Goal: Information Seeking & Learning: Learn about a topic

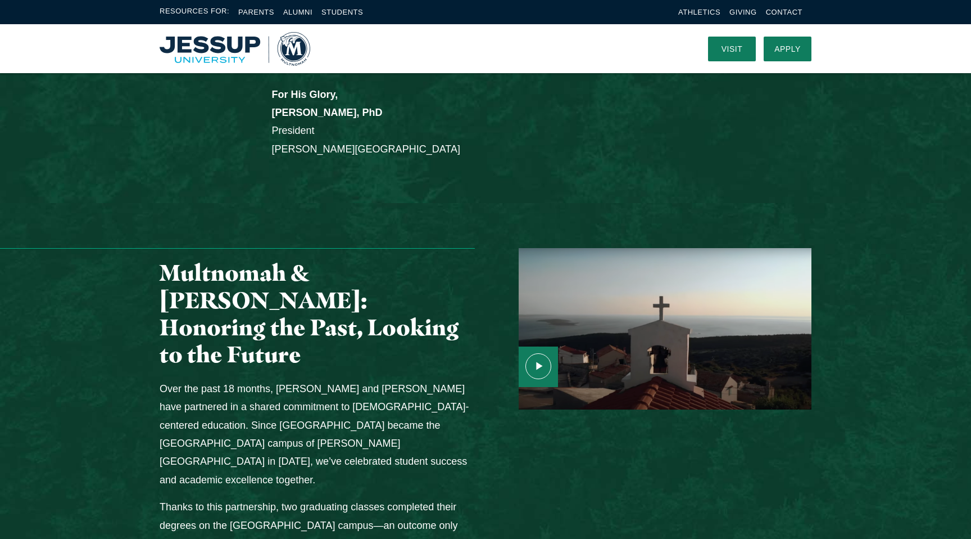
scroll to position [1063, 0]
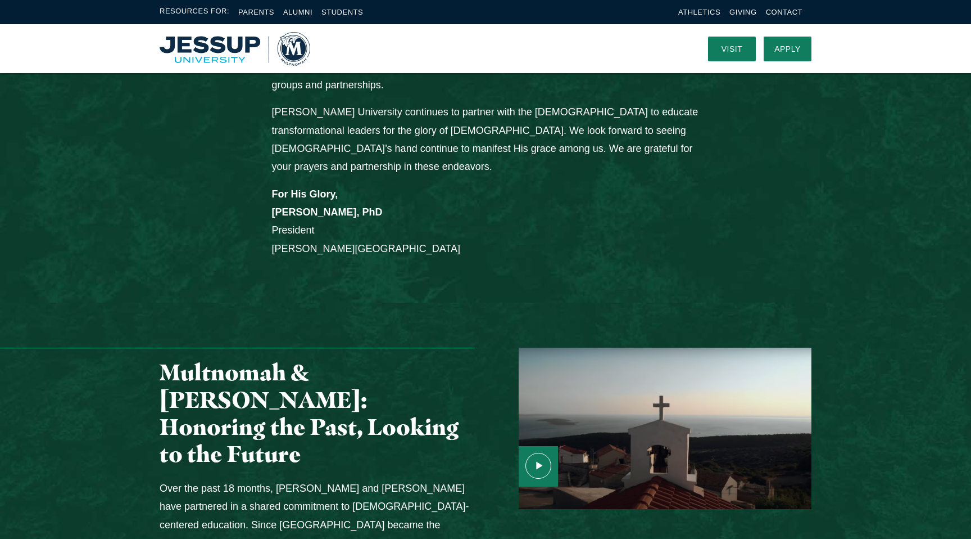
click at [536, 453] on use "Media Content" at bounding box center [538, 465] width 25 height 25
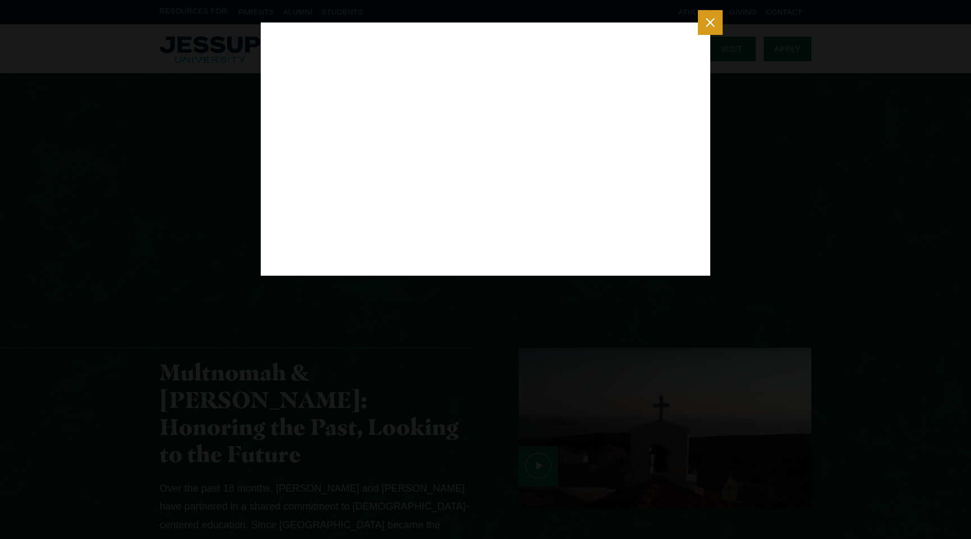
click at [716, 21] on icon "Close modal" at bounding box center [710, 22] width 14 height 14
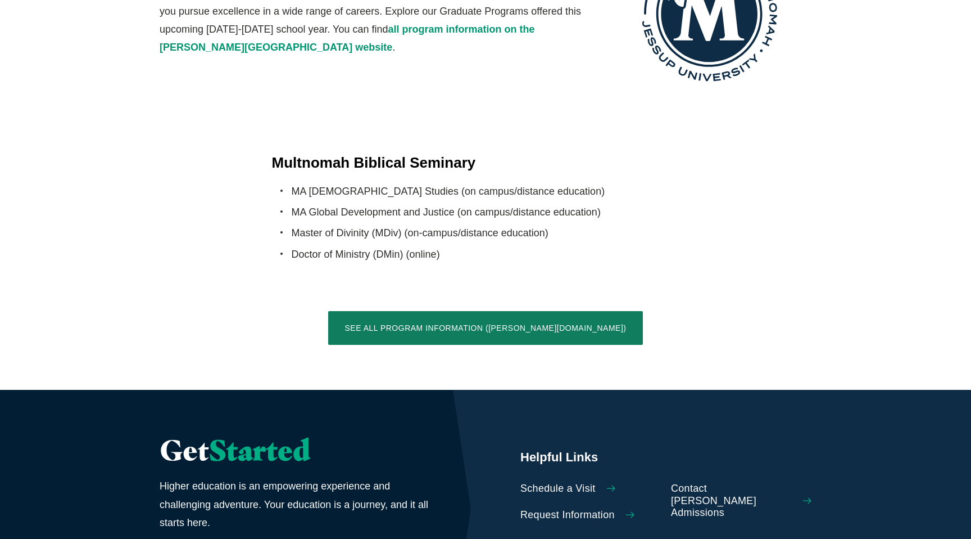
scroll to position [2180, 0]
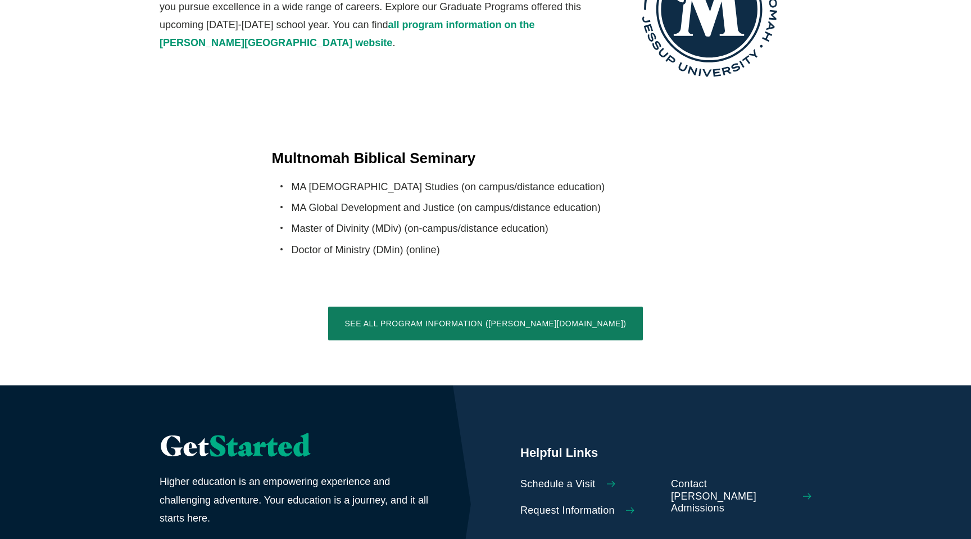
click at [544, 478] on span "Schedule a Visit" at bounding box center [558, 484] width 75 height 12
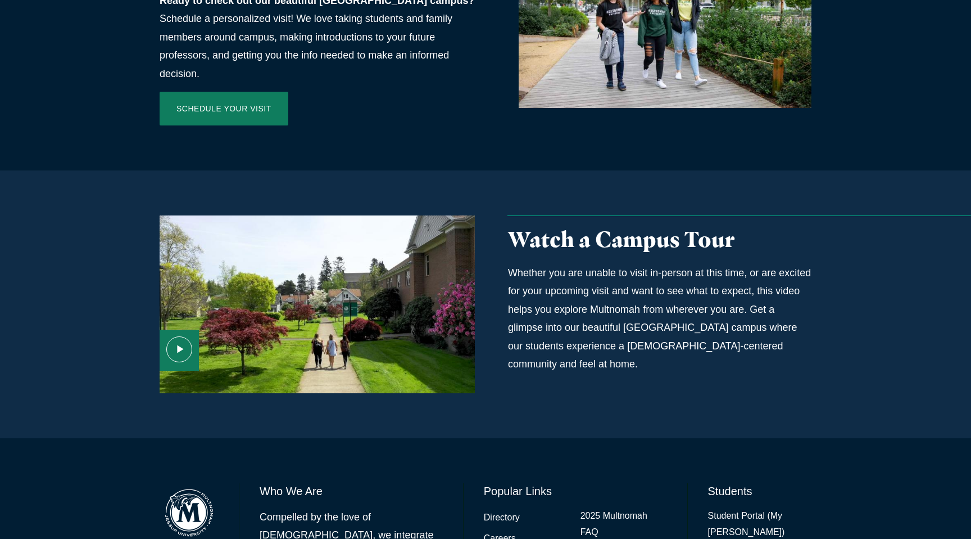
scroll to position [590, 0]
click at [339, 295] on div "Media Content" at bounding box center [317, 304] width 315 height 178
